Goal: Transaction & Acquisition: Purchase product/service

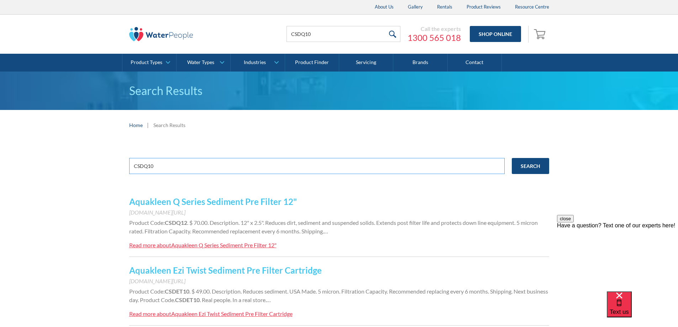
drag, startPoint x: 187, startPoint y: 168, endPoint x: 121, endPoint y: 173, distance: 66.8
click at [121, 173] on div "CSDQ10 Search Aquakleen Q Series Sediment Pre Filter 12" www.waterpeople.com.au…" at bounding box center [339, 247] width 678 height 214
type input "93701"
click at [512, 158] on input "Search" at bounding box center [530, 166] width 37 height 16
click at [308, 203] on link "Zip Micropurity 0.2 Micron Replacement Filter Size 1 93701" at bounding box center [244, 202] width 231 height 10
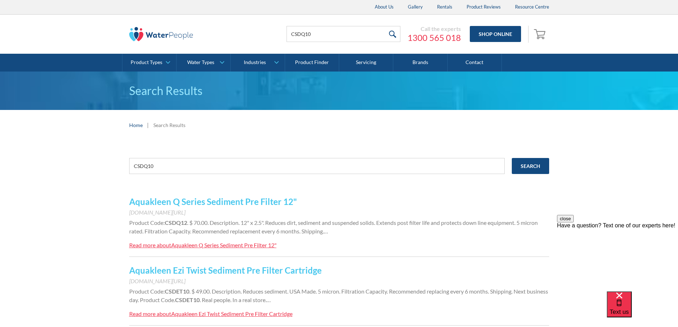
click at [73, 168] on div "CSDQ10 Search Aquakleen Q Series Sediment Pre Filter 12" [DOMAIN_NAME][URL] Pro…" at bounding box center [339, 247] width 678 height 214
type input "93701"
click at [512, 158] on input "Search" at bounding box center [530, 166] width 37 height 16
click at [182, 203] on link "Zip Micropurity 0.2 Micron Replacement Filter Size 1 93701" at bounding box center [244, 202] width 231 height 10
